Goal: Task Accomplishment & Management: Manage account settings

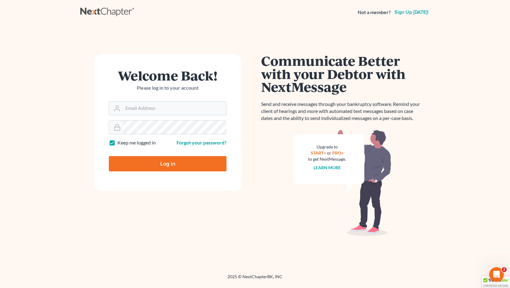
type input "Jason@kinnairdlaw.com"
click at [167, 165] on input "Log In" at bounding box center [168, 163] width 118 height 15
type input "Thinking..."
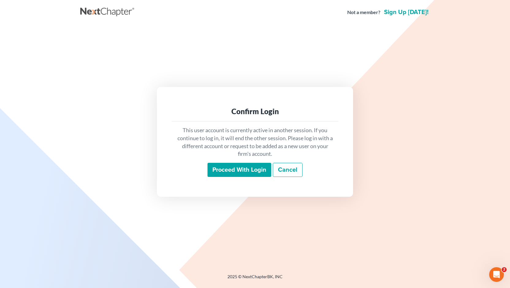
click at [239, 168] on input "Proceed with login" at bounding box center [239, 170] width 64 height 14
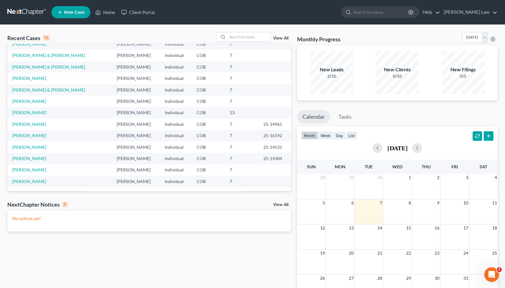
scroll to position [42, 0]
click at [282, 38] on link "View All" at bounding box center [280, 38] width 15 height 4
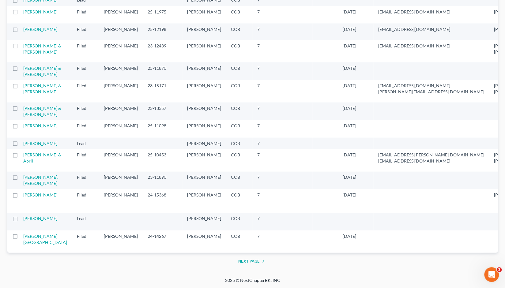
scroll to position [1177, 0]
click at [30, 146] on link "[PERSON_NAME]" at bounding box center [40, 143] width 34 height 5
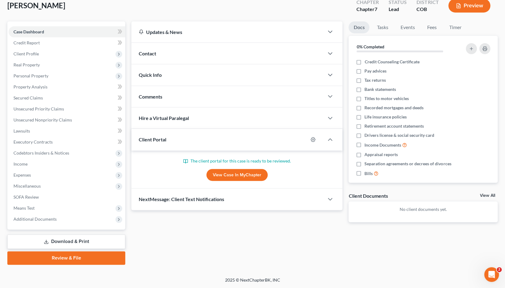
scroll to position [36, 0]
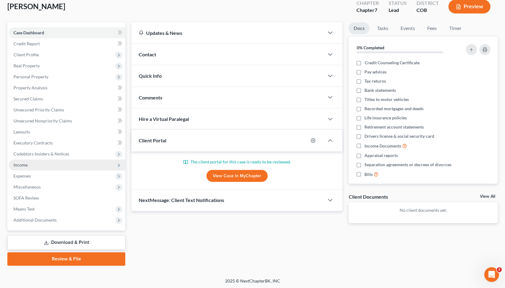
click at [25, 166] on span "Income" at bounding box center [20, 164] width 14 height 5
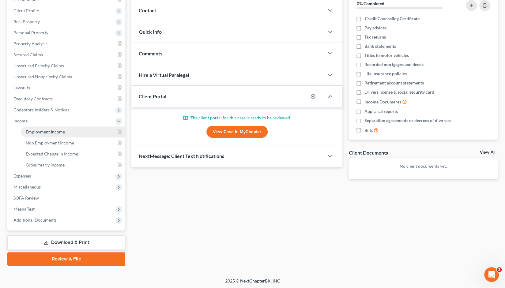
click at [46, 130] on span "Employment Income" at bounding box center [45, 131] width 39 height 5
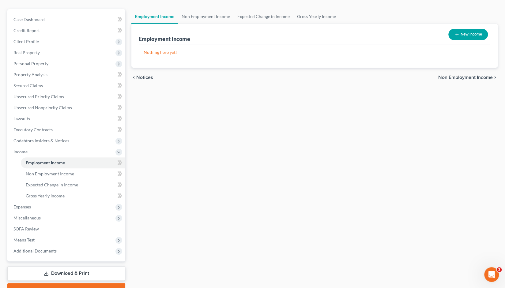
scroll to position [81, 0]
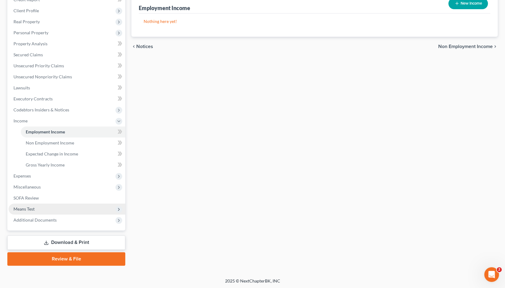
click at [26, 210] on span "Means Test" at bounding box center [23, 209] width 21 height 5
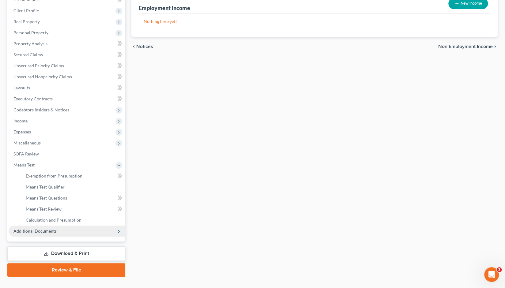
click at [37, 232] on span "Additional Documents" at bounding box center [34, 231] width 43 height 5
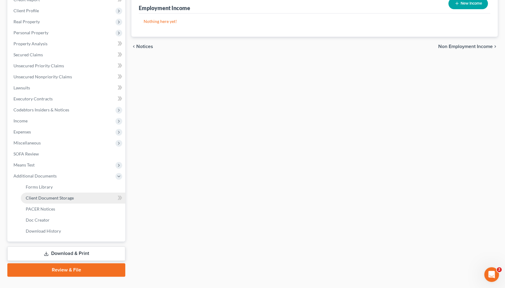
click at [47, 199] on span "Client Document Storage" at bounding box center [50, 197] width 48 height 5
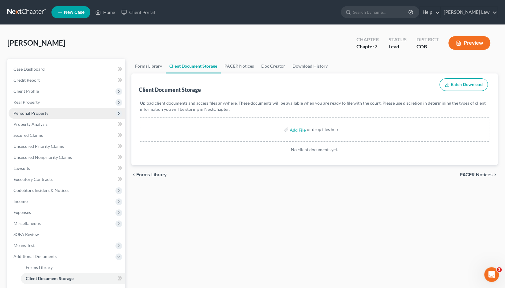
click at [27, 114] on span "Personal Property" at bounding box center [30, 113] width 35 height 5
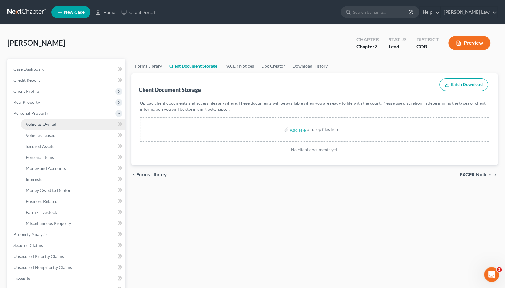
click at [38, 129] on link "Vehicles Owned" at bounding box center [73, 124] width 104 height 11
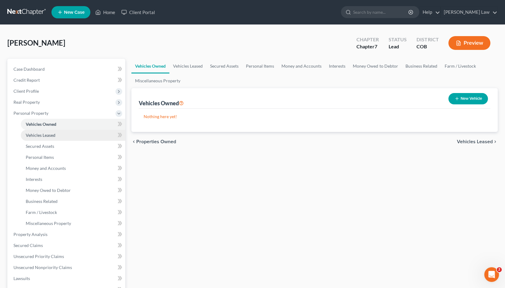
click at [39, 135] on span "Vehicles Leased" at bounding box center [41, 135] width 30 height 5
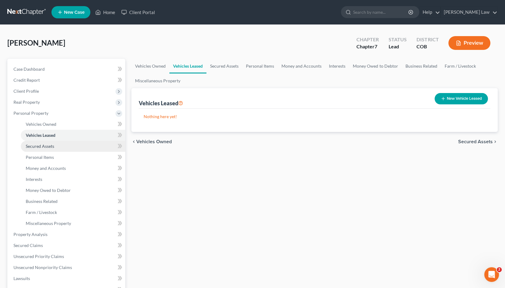
click at [42, 147] on span "Secured Assets" at bounding box center [40, 146] width 28 height 5
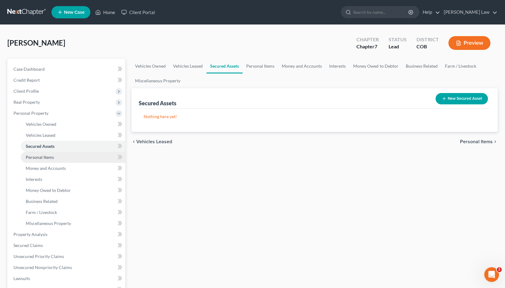
click at [43, 159] on span "Personal Items" at bounding box center [40, 157] width 28 height 5
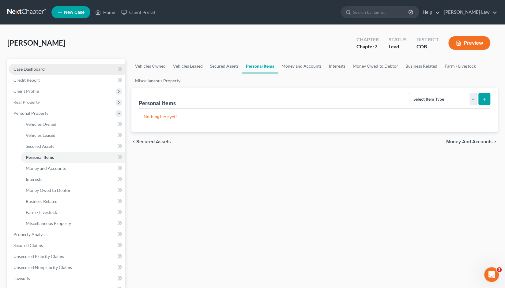
click at [27, 71] on span "Case Dashboard" at bounding box center [28, 68] width 31 height 5
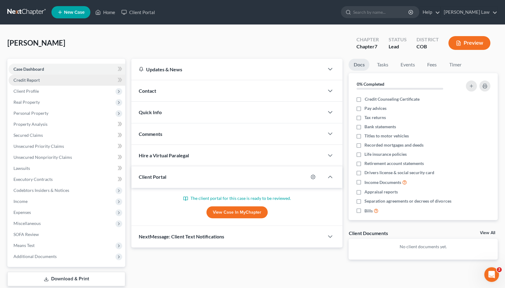
click at [32, 83] on link "Credit Report" at bounding box center [67, 80] width 117 height 11
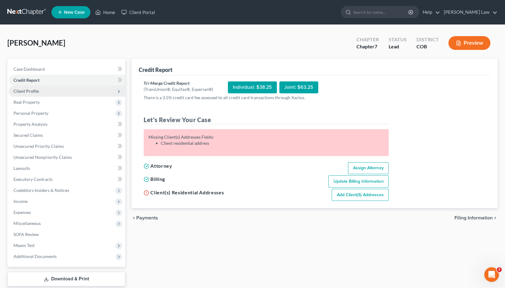
click at [32, 92] on span "Client Profile" at bounding box center [25, 91] width 25 height 5
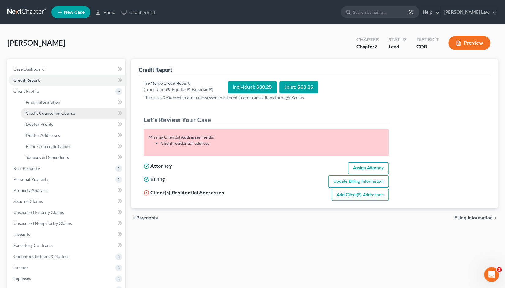
click at [46, 113] on span "Credit Counseling Course" at bounding box center [50, 113] width 49 height 5
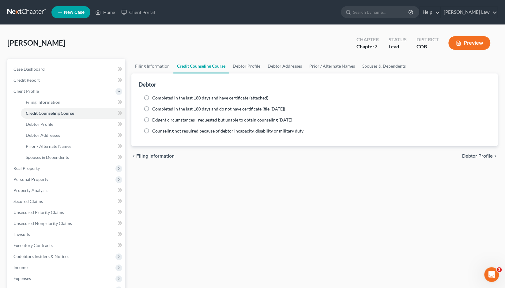
click at [152, 109] on label "Completed in the last 180 days and do not have certificate (file within 14 days)" at bounding box center [218, 109] width 133 height 6
click at [155, 109] on input "Completed in the last 180 days and do not have certificate (file within 14 days)" at bounding box center [157, 108] width 4 height 4
radio input "true"
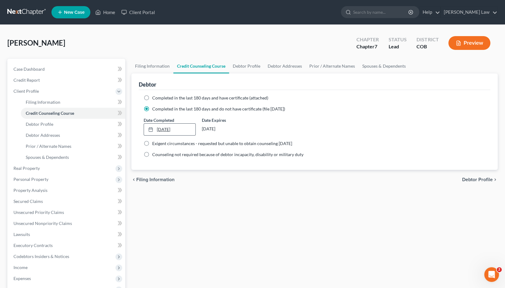
type input "10/7/2025"
click at [161, 130] on link "10/7/2025" at bounding box center [169, 130] width 51 height 12
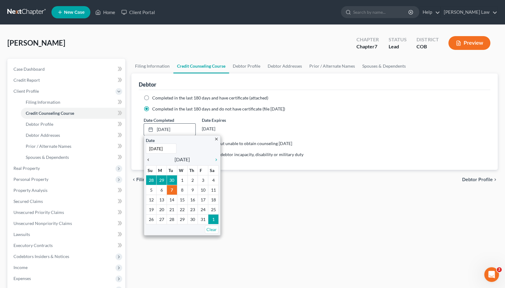
click at [150, 157] on icon "chevron_left" at bounding box center [150, 159] width 8 height 5
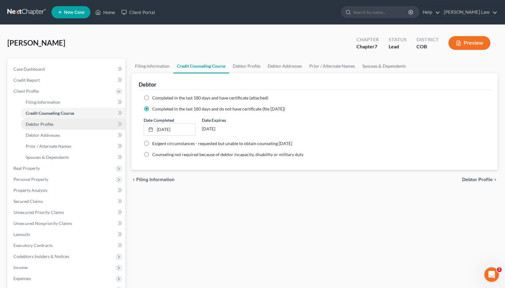
click at [48, 124] on span "Debtor Profile" at bounding box center [40, 124] width 28 height 5
select select "0"
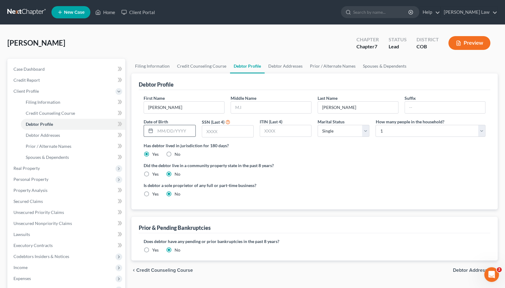
click at [158, 131] on input "text" at bounding box center [175, 131] width 40 height 12
click at [206, 131] on input "text" at bounding box center [227, 132] width 51 height 12
type input "2915"
click at [158, 129] on input "text" at bounding box center [175, 131] width 40 height 12
type input "11/10/1989"
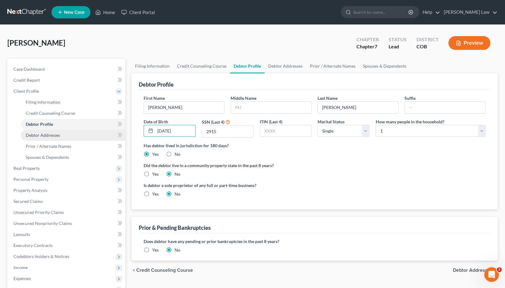
click at [54, 136] on span "Debtor Addresses" at bounding box center [43, 135] width 34 height 5
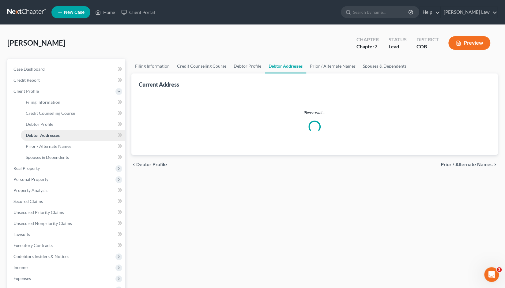
select select "0"
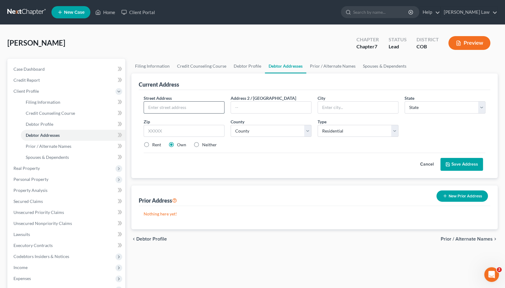
click at [156, 107] on input "text" at bounding box center [184, 108] width 80 height 12
click at [168, 107] on input "307 Henrey Ave" at bounding box center [184, 108] width 80 height 12
type input "307 Henry Ave"
click at [326, 106] on input "text" at bounding box center [358, 108] width 80 height 12
type input "Pueb;p"
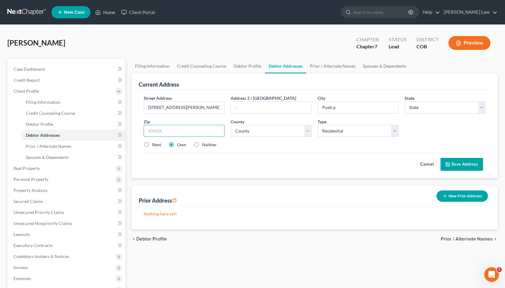
click at [161, 131] on input "text" at bounding box center [184, 131] width 81 height 12
type input "81005"
type input "Pueblo"
select select "5"
click at [309, 131] on select "County" at bounding box center [271, 131] width 81 height 12
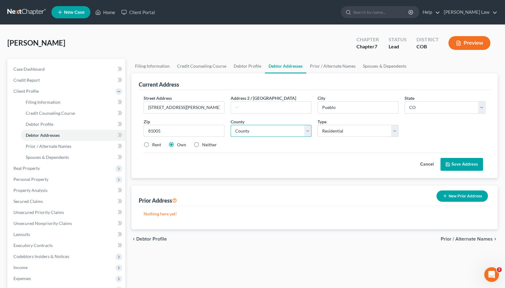
select select "51"
click at [231, 125] on select "County Adams County Alamosa County Arapahoe County Archuleta County Baca County…" at bounding box center [271, 131] width 81 height 12
click at [396, 131] on select "Select Residential Mailing Rental Business" at bounding box center [358, 131] width 81 height 12
click at [318, 125] on select "Select Residential Mailing Rental Business" at bounding box center [358, 131] width 81 height 12
click at [152, 142] on label "Rent" at bounding box center [156, 145] width 9 height 6
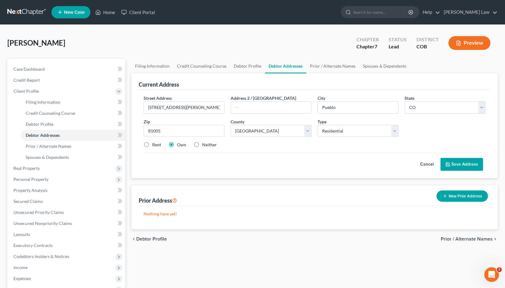
click at [155, 142] on input "Rent" at bounding box center [157, 144] width 4 height 4
radio input "true"
click at [460, 163] on button "Save Address" at bounding box center [462, 164] width 43 height 13
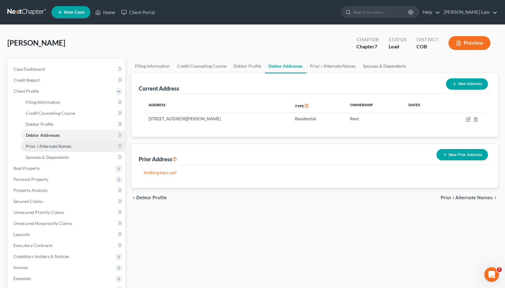
click at [47, 146] on span "Prior / Alternate Names" at bounding box center [49, 146] width 46 height 5
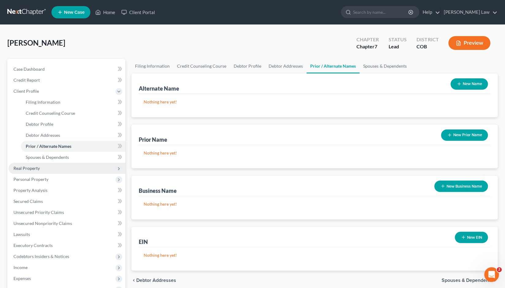
click at [32, 167] on span "Real Property" at bounding box center [26, 168] width 26 height 5
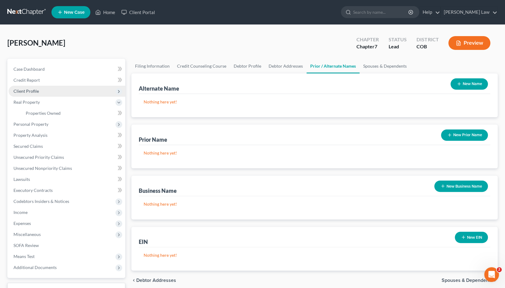
click at [28, 91] on span "Client Profile" at bounding box center [25, 91] width 25 height 5
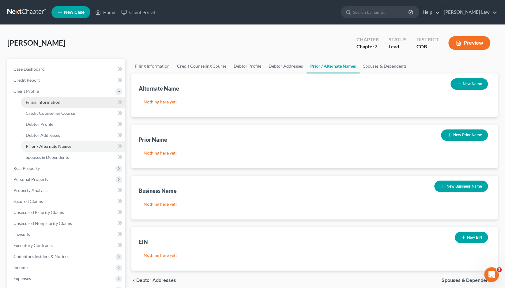
click at [42, 101] on span "Filing Information" at bounding box center [43, 102] width 35 height 5
select select "1"
select select "0"
select select "11"
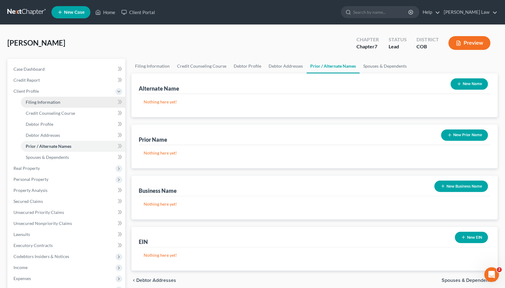
select select "0"
select select "5"
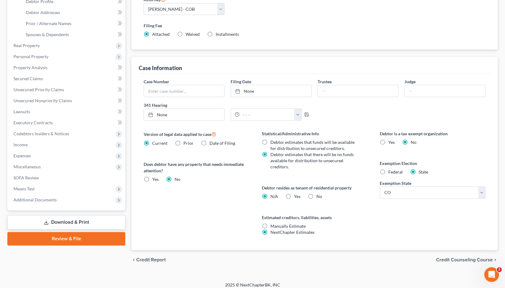
scroll to position [126, 0]
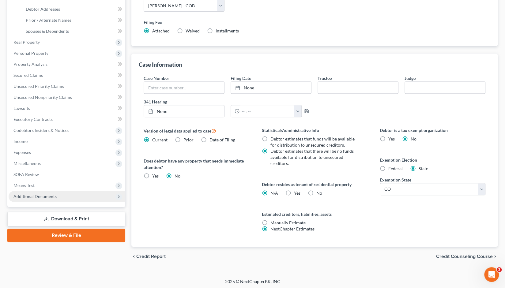
click at [33, 196] on span "Additional Documents" at bounding box center [34, 196] width 43 height 5
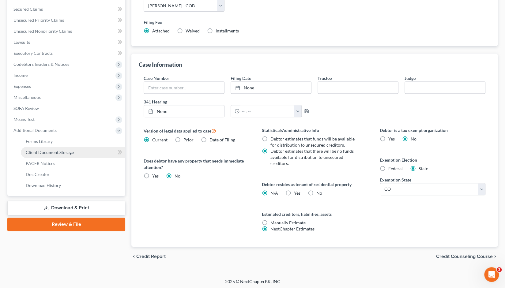
click at [47, 151] on span "Client Document Storage" at bounding box center [50, 152] width 48 height 5
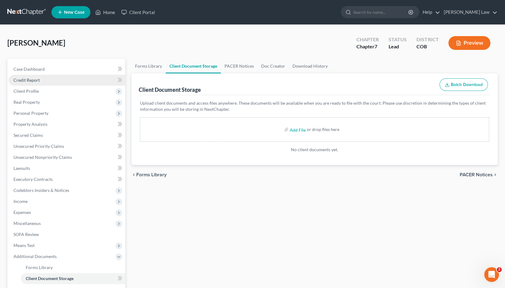
click at [27, 79] on span "Credit Report" at bounding box center [26, 80] width 26 height 5
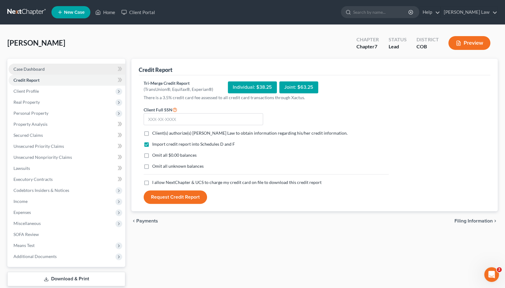
click at [33, 69] on span "Case Dashboard" at bounding box center [28, 68] width 31 height 5
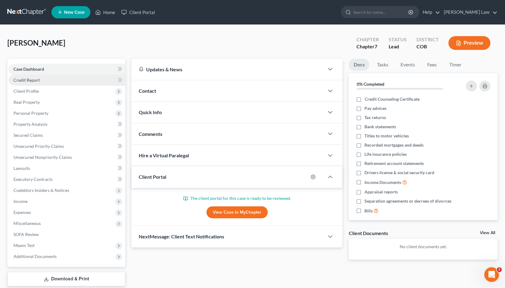
click at [34, 82] on span "Credit Report" at bounding box center [26, 80] width 26 height 5
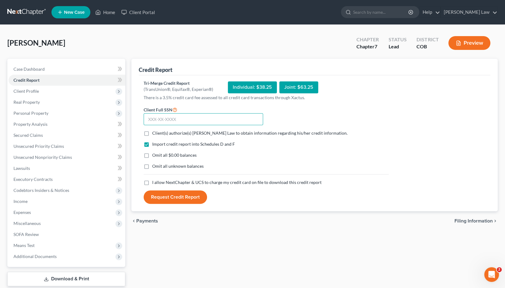
click at [150, 118] on input "text" at bounding box center [204, 119] width 120 height 12
type input "523-73-2915"
click at [152, 134] on label "Client(s) authorize(s) Kinnaird Law to obtain information regarding his/her cre…" at bounding box center [249, 133] width 195 height 6
click at [155, 134] on input "Client(s) authorize(s) Kinnaird Law to obtain information regarding his/her cre…" at bounding box center [157, 132] width 4 height 4
checkbox input "true"
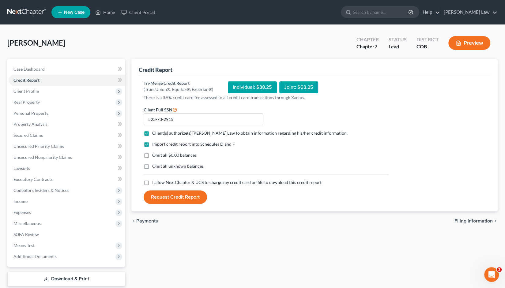
click at [152, 185] on label "I allow NextChapter & UCS to charge my credit card on file to download this cre…" at bounding box center [236, 183] width 169 height 6
click at [155, 184] on input "I allow NextChapter & UCS to charge my credit card on file to download this cre…" at bounding box center [157, 182] width 4 height 4
checkbox input "true"
click at [480, 14] on link "Kinnaird Law" at bounding box center [469, 12] width 57 height 11
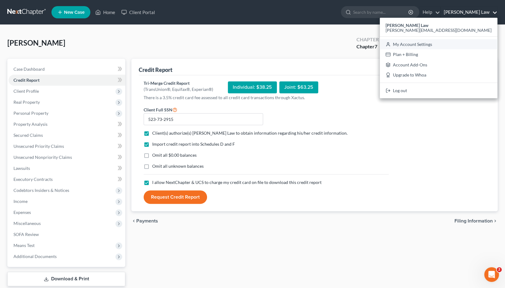
click at [468, 45] on link "My Account Settings" at bounding box center [439, 44] width 118 height 10
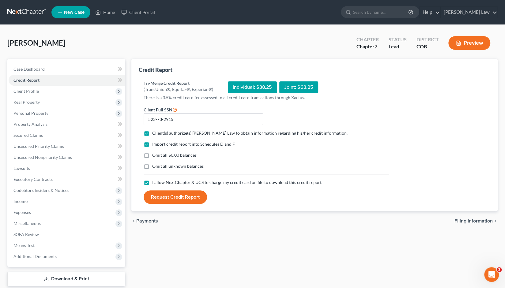
select select "24"
select select "5"
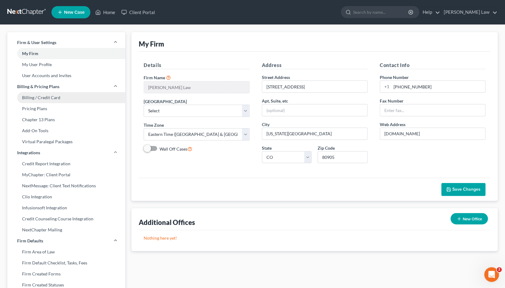
click at [43, 97] on link "Billing / Credit Card" at bounding box center [66, 97] width 118 height 11
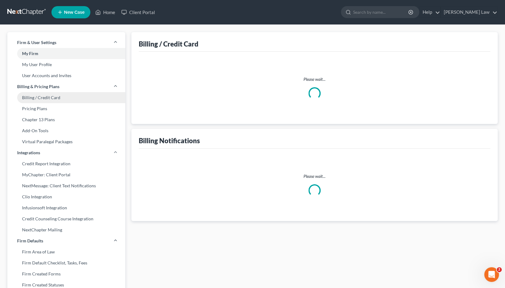
select select "5"
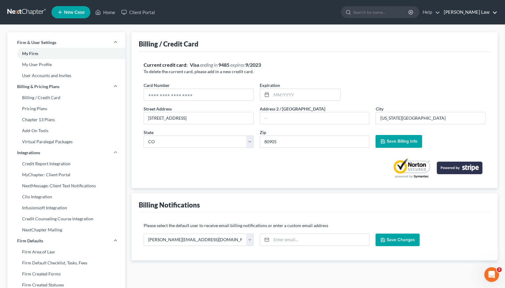
click at [483, 13] on link "[PERSON_NAME] Law" at bounding box center [469, 12] width 57 height 11
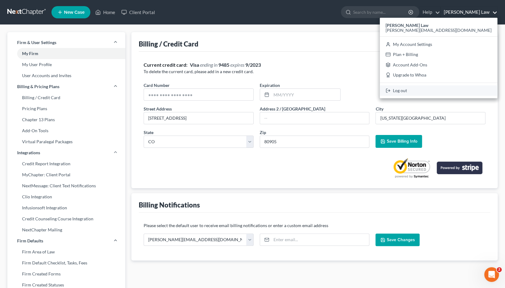
click at [459, 91] on link "Log out" at bounding box center [439, 90] width 118 height 10
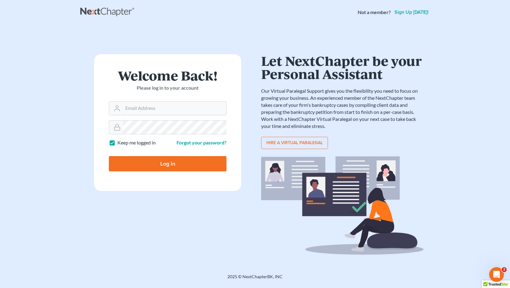
type input "[PERSON_NAME][EMAIL_ADDRESS][DOMAIN_NAME]"
click at [161, 164] on input "Log In" at bounding box center [168, 163] width 118 height 15
type input "Thinking..."
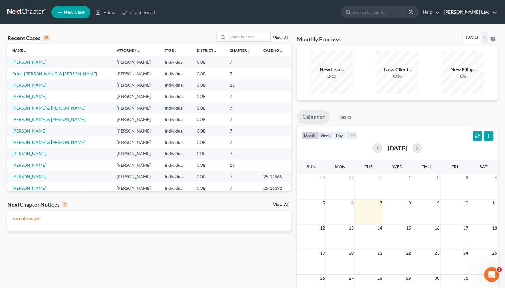
click at [481, 12] on link "[PERSON_NAME] Law" at bounding box center [469, 12] width 57 height 11
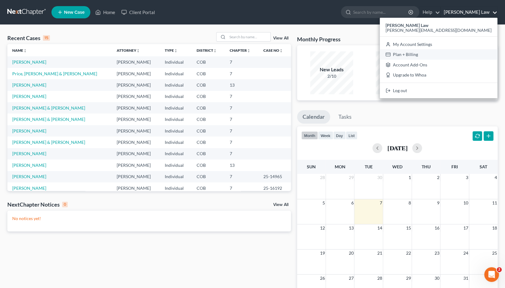
click at [459, 53] on link "Plan + Billing" at bounding box center [439, 54] width 118 height 10
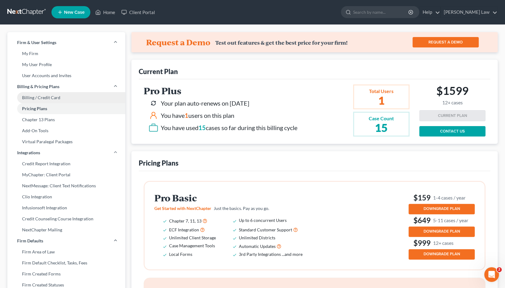
click at [37, 98] on link "Billing / Credit Card" at bounding box center [66, 97] width 118 height 11
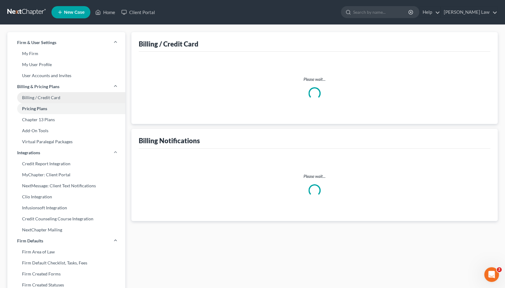
select select "5"
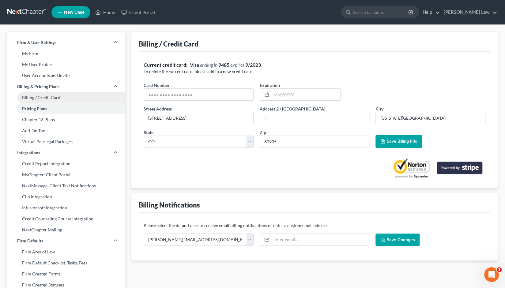
click at [34, 99] on link "Billing / Credit Card" at bounding box center [66, 97] width 118 height 11
click at [45, 97] on link "Billing / Credit Card" at bounding box center [66, 97] width 118 height 11
click at [29, 12] on link at bounding box center [26, 12] width 39 height 11
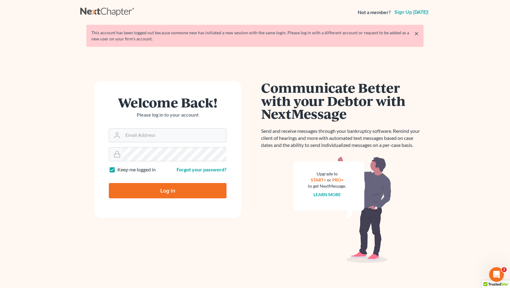
type input "[PERSON_NAME][EMAIL_ADDRESS][DOMAIN_NAME]"
click at [170, 190] on input "Log In" at bounding box center [168, 190] width 118 height 15
type input "Thinking..."
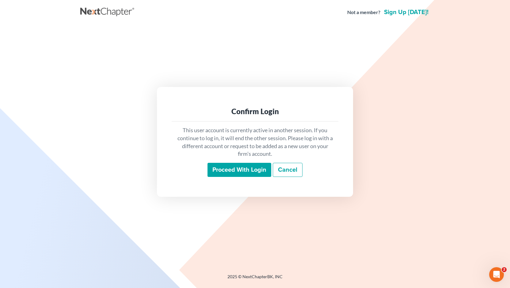
click at [237, 171] on input "Proceed with login" at bounding box center [239, 170] width 64 height 14
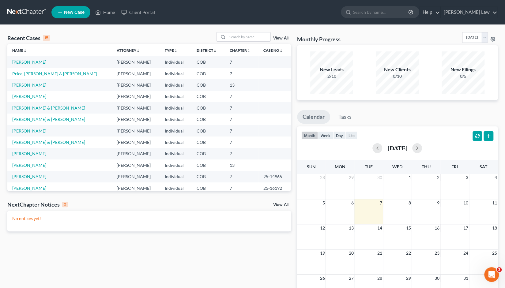
click at [21, 63] on link "[PERSON_NAME]" at bounding box center [29, 61] width 34 height 5
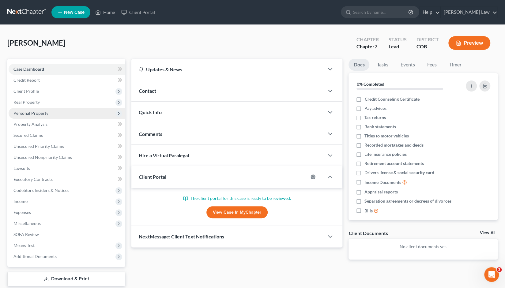
click at [25, 115] on span "Personal Property" at bounding box center [30, 113] width 35 height 5
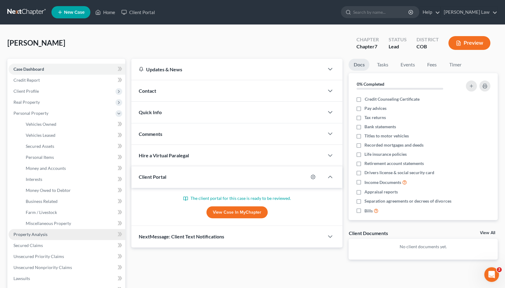
click at [31, 237] on link "Property Analysis" at bounding box center [67, 234] width 117 height 11
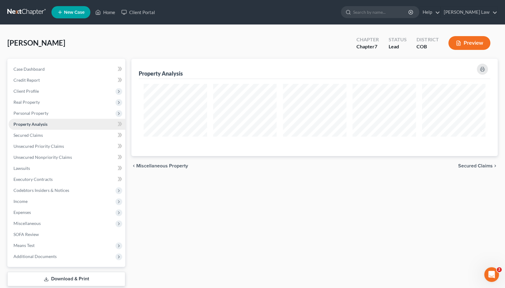
scroll to position [97, 366]
click at [29, 102] on span "Real Property" at bounding box center [26, 102] width 26 height 5
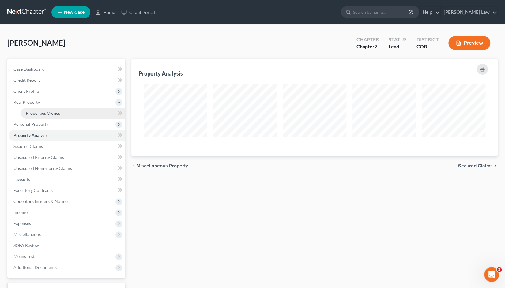
click at [41, 114] on span "Properties Owned" at bounding box center [43, 113] width 35 height 5
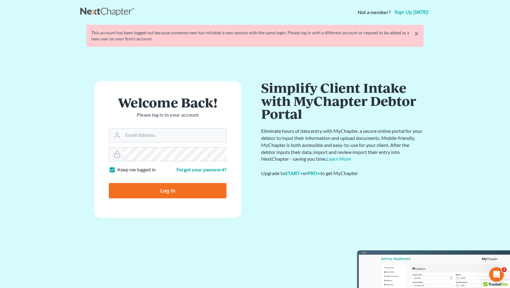
type input "Jason@kinnairdlaw.com"
click at [165, 191] on input "Log In" at bounding box center [168, 190] width 118 height 15
type input "Thinking..."
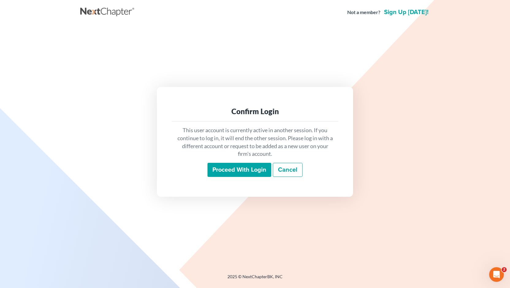
click at [239, 172] on input "Proceed with login" at bounding box center [239, 170] width 64 height 14
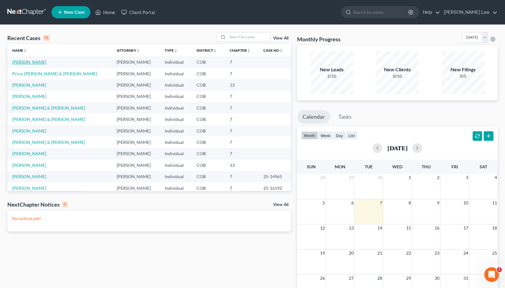
click at [21, 63] on link "[PERSON_NAME]" at bounding box center [29, 61] width 34 height 5
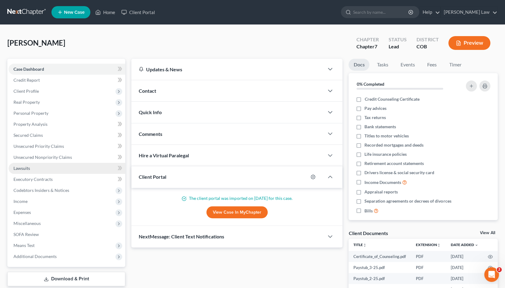
click at [21, 172] on link "Lawsuits" at bounding box center [67, 168] width 117 height 11
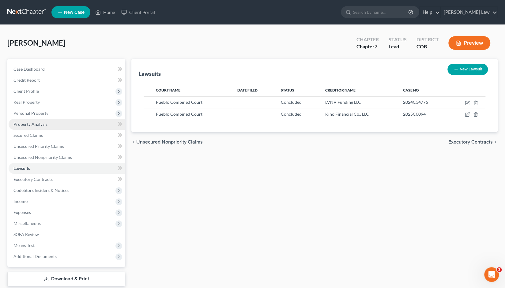
click at [24, 124] on span "Property Analysis" at bounding box center [30, 124] width 34 height 5
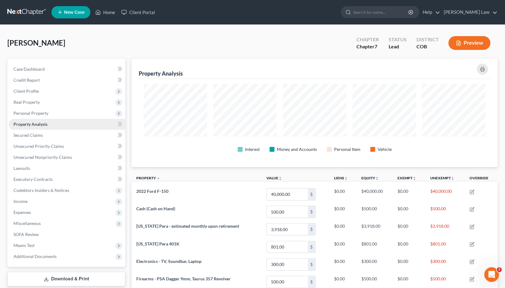
scroll to position [108, 366]
click at [26, 104] on span "Real Property" at bounding box center [26, 102] width 26 height 5
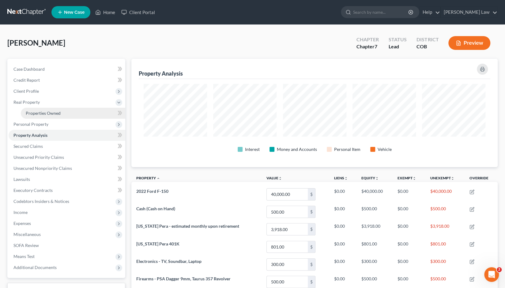
click at [36, 115] on span "Properties Owned" at bounding box center [43, 113] width 35 height 5
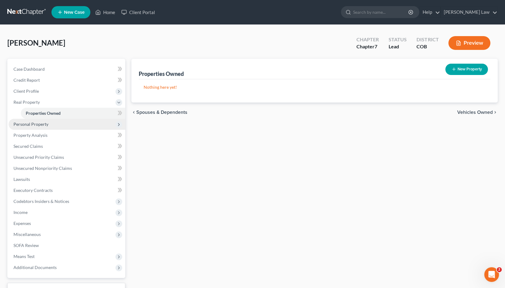
click at [33, 125] on span "Personal Property" at bounding box center [30, 124] width 35 height 5
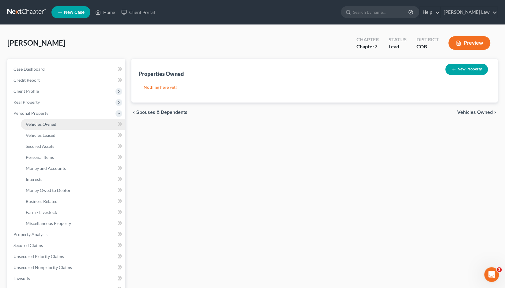
click at [37, 125] on span "Vehicles Owned" at bounding box center [41, 124] width 31 height 5
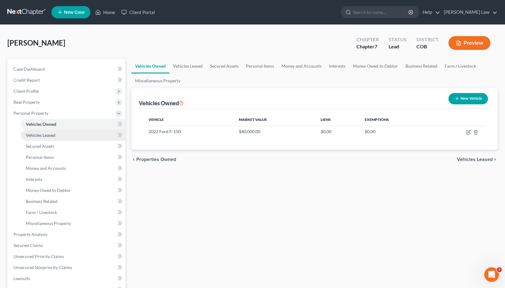
click at [41, 135] on span "Vehicles Leased" at bounding box center [41, 135] width 30 height 5
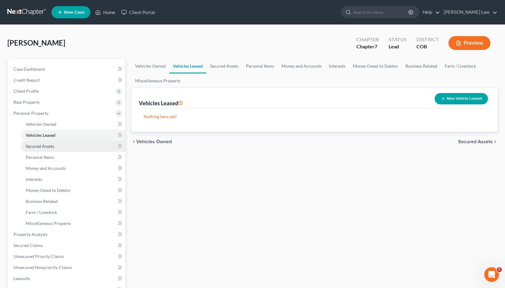
click at [40, 148] on span "Secured Assets" at bounding box center [40, 146] width 28 height 5
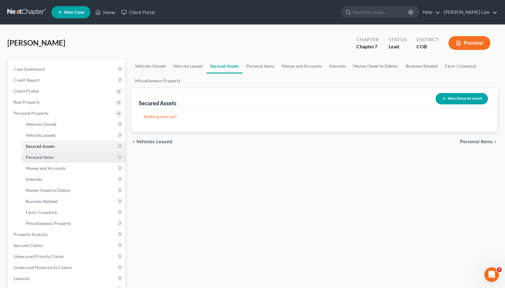
click at [37, 157] on span "Personal Items" at bounding box center [40, 157] width 28 height 5
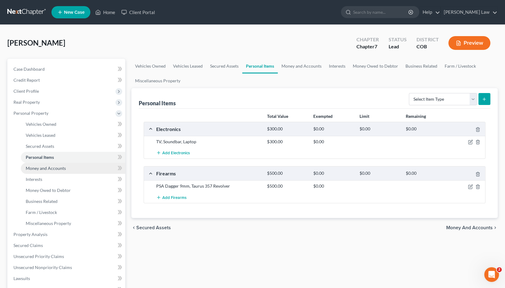
click at [37, 170] on span "Money and Accounts" at bounding box center [46, 168] width 40 height 5
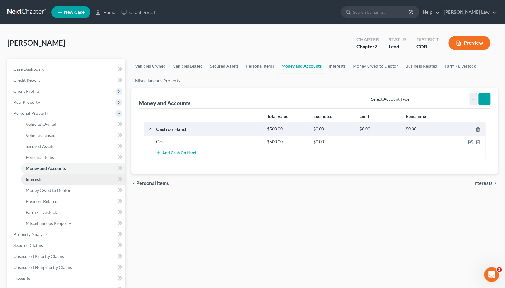
click at [39, 182] on link "Interests" at bounding box center [73, 179] width 104 height 11
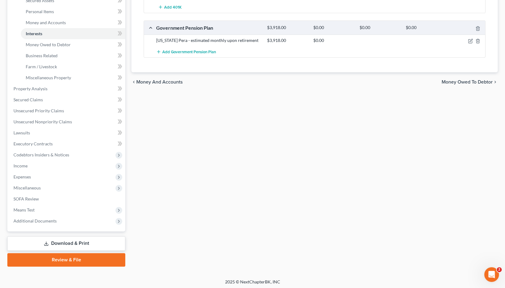
scroll to position [147, 0]
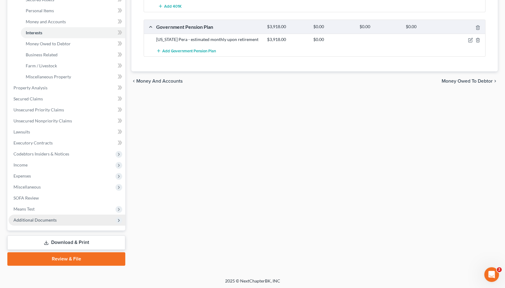
click at [40, 222] on span "Additional Documents" at bounding box center [34, 220] width 43 height 5
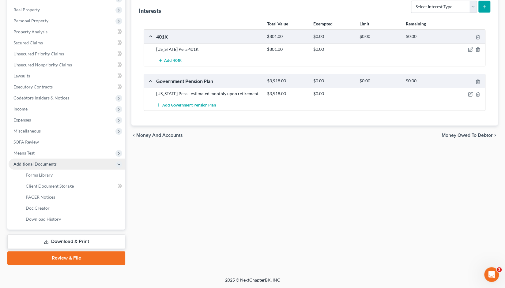
scroll to position [92, 0]
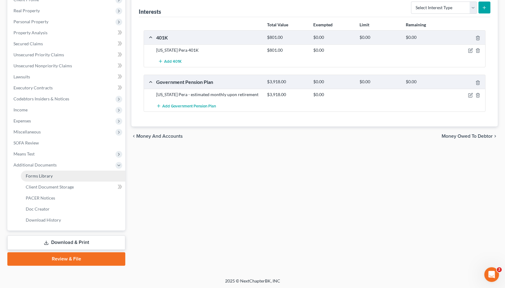
click at [43, 174] on span "Forms Library" at bounding box center [39, 175] width 27 height 5
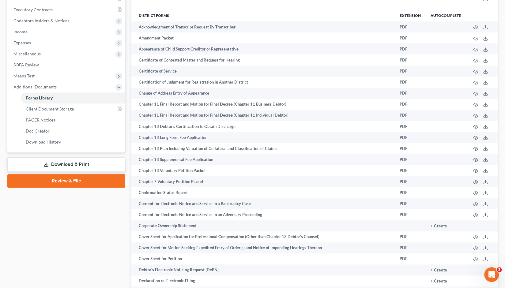
scroll to position [195, 0]
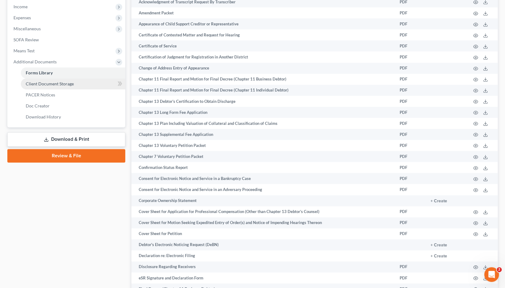
click at [40, 83] on span "Client Document Storage" at bounding box center [50, 83] width 48 height 5
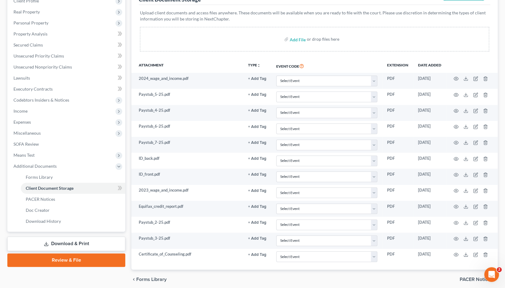
scroll to position [92, 0]
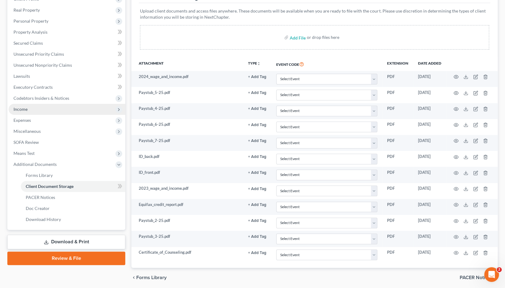
click at [25, 109] on span "Income" at bounding box center [20, 109] width 14 height 5
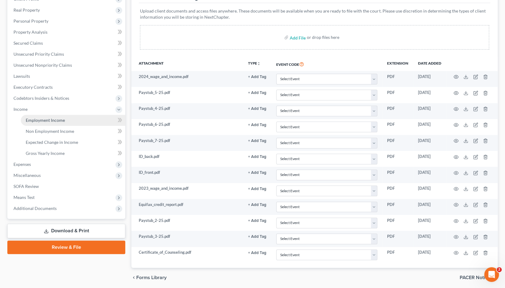
click at [42, 119] on span "Employment Income" at bounding box center [45, 120] width 39 height 5
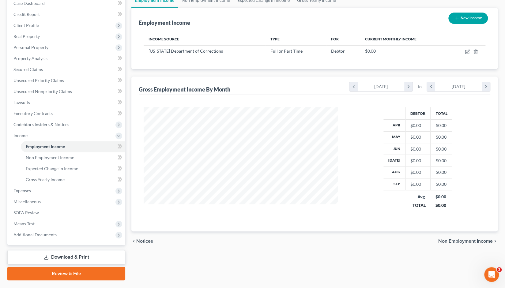
scroll to position [81, 0]
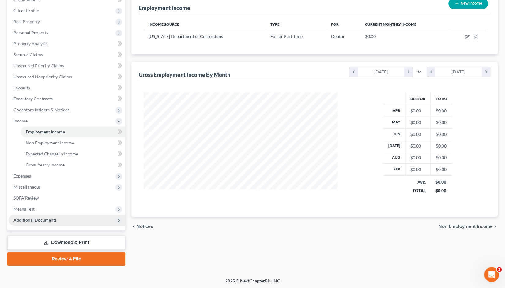
click at [41, 219] on span "Additional Documents" at bounding box center [34, 220] width 43 height 5
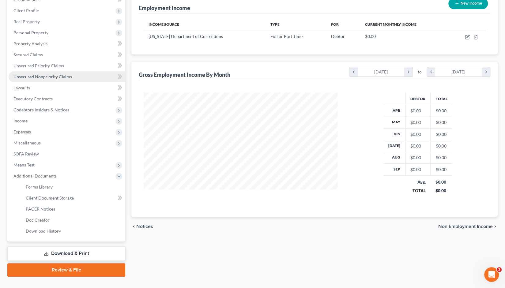
click at [40, 74] on link "Unsecured Nonpriority Claims" at bounding box center [67, 76] width 117 height 11
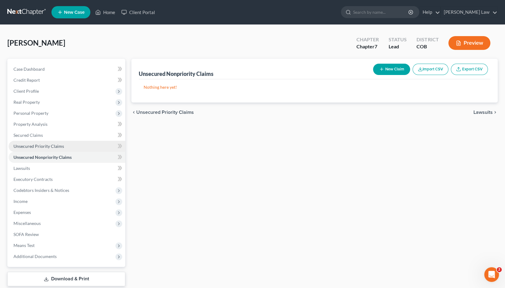
click at [32, 146] on span "Unsecured Priority Claims" at bounding box center [38, 146] width 51 height 5
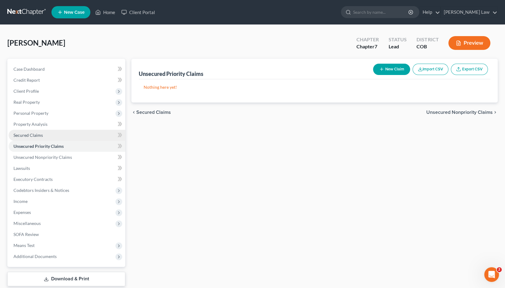
click at [27, 138] on span "Secured Claims" at bounding box center [27, 135] width 29 height 5
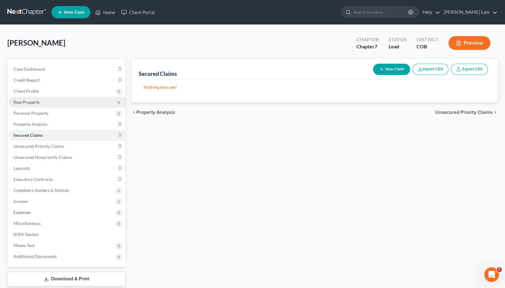
click at [32, 102] on span "Real Property" at bounding box center [26, 102] width 26 height 5
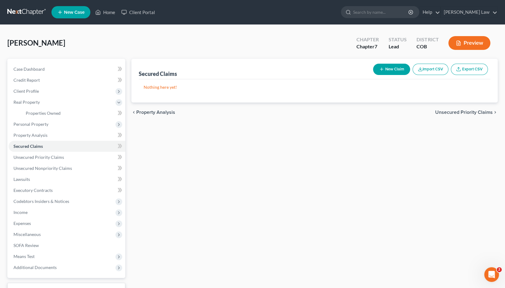
click at [267, 202] on div "Secured Claims New Claim Import CSV Export CSV Nothing here yet! Previous 1 Nex…" at bounding box center [314, 186] width 373 height 255
click at [199, 183] on div "Secured Claims New Claim Import CSV Export CSV Nothing here yet! Previous 1 Nex…" at bounding box center [314, 186] width 373 height 255
click at [142, 14] on link "Client Portal" at bounding box center [138, 12] width 40 height 11
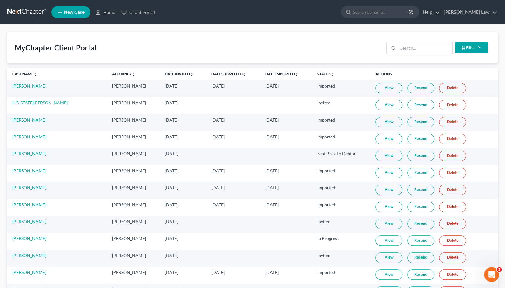
click at [168, 85] on span "[DATE]" at bounding box center [171, 85] width 13 height 5
click at [167, 73] on link "Date Invited unfold_more expand_more expand_less" at bounding box center [179, 74] width 29 height 5
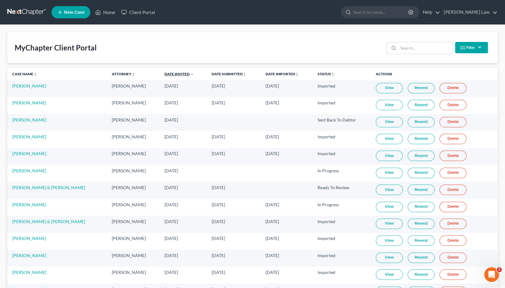
click at [167, 73] on link "Date Invited unfold_more expand_more expand_less" at bounding box center [179, 74] width 29 height 5
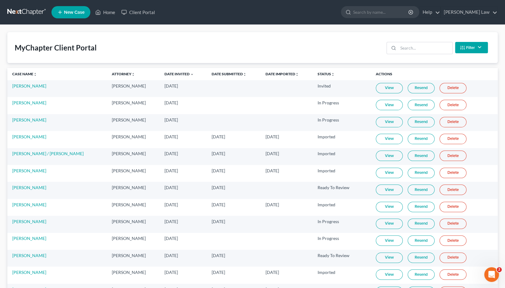
click at [350, 104] on td "In Progress" at bounding box center [342, 105] width 58 height 17
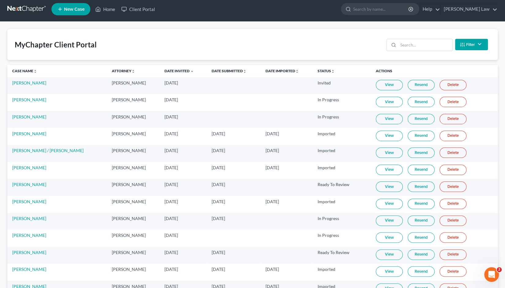
scroll to position [13, 0]
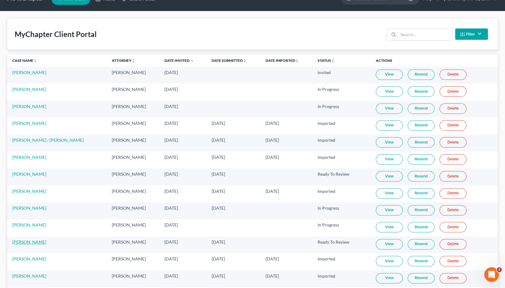
click at [27, 241] on link "[PERSON_NAME]" at bounding box center [29, 242] width 34 height 5
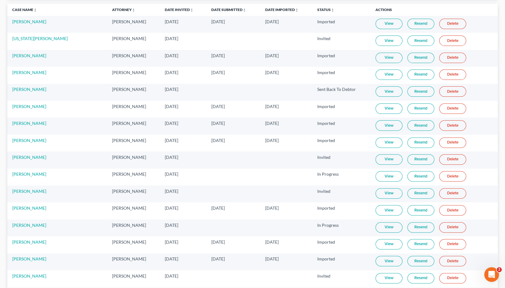
scroll to position [80, 0]
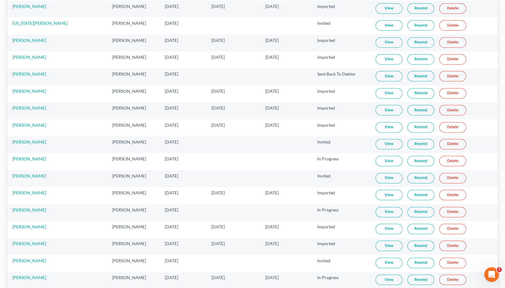
click at [387, 175] on link "View" at bounding box center [389, 178] width 27 height 10
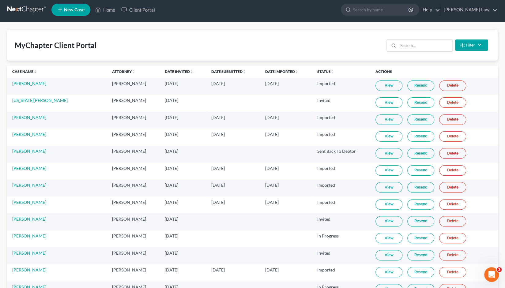
scroll to position [0, 0]
